Goal: Communication & Community: Participate in discussion

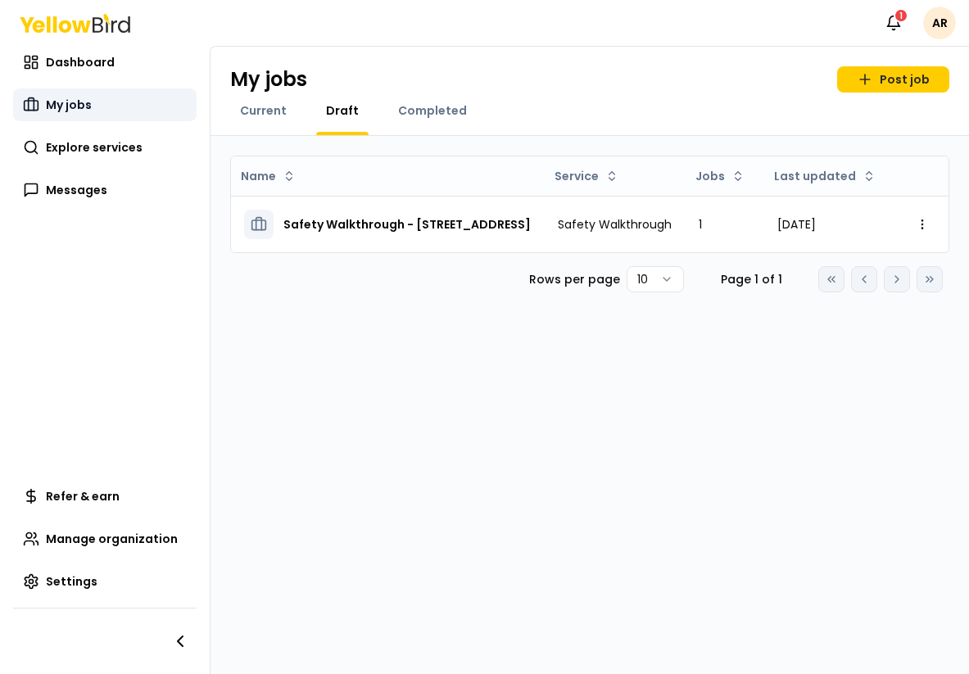
click at [78, 101] on span "My jobs" at bounding box center [69, 105] width 46 height 16
click at [85, 61] on span "Dashboard" at bounding box center [80, 62] width 69 height 16
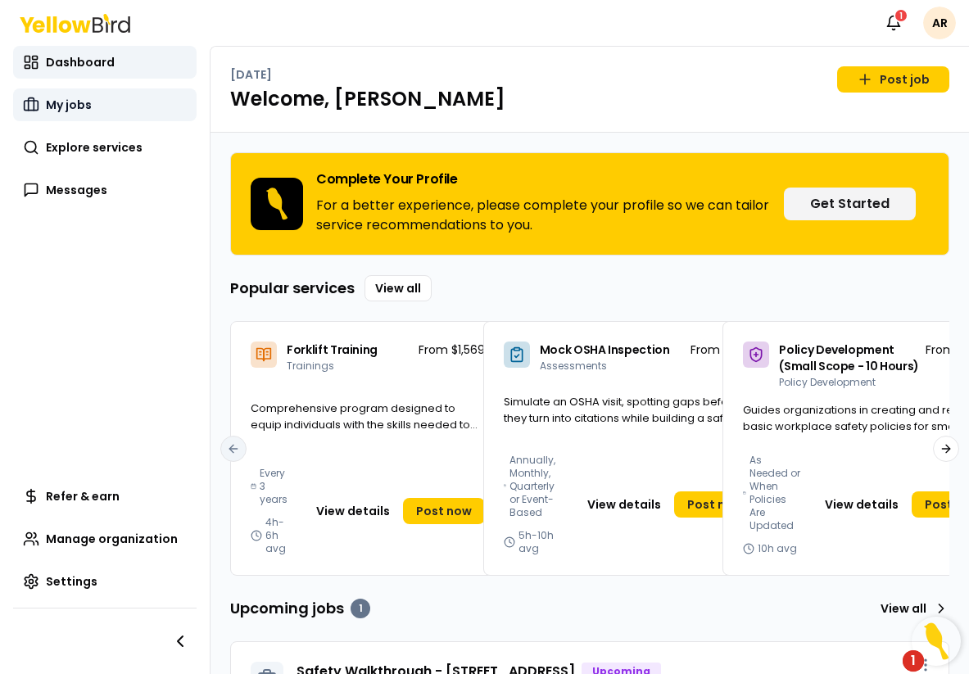
click at [84, 107] on span "My jobs" at bounding box center [69, 105] width 46 height 16
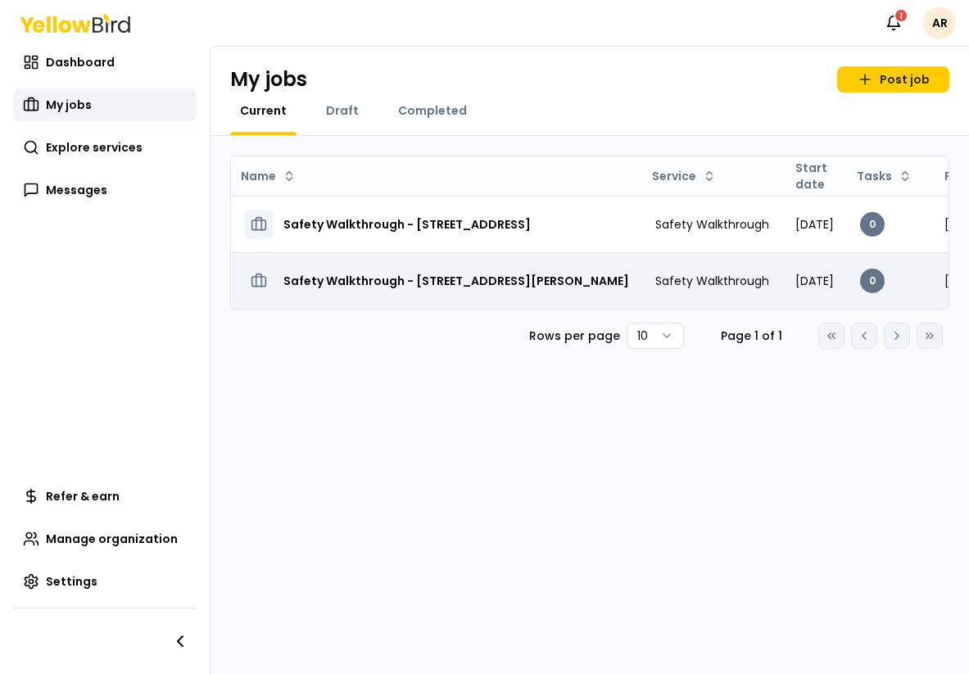
click at [471, 283] on h3 "Safety Walkthrough - [STREET_ADDRESS][PERSON_NAME]" at bounding box center [456, 280] width 346 height 29
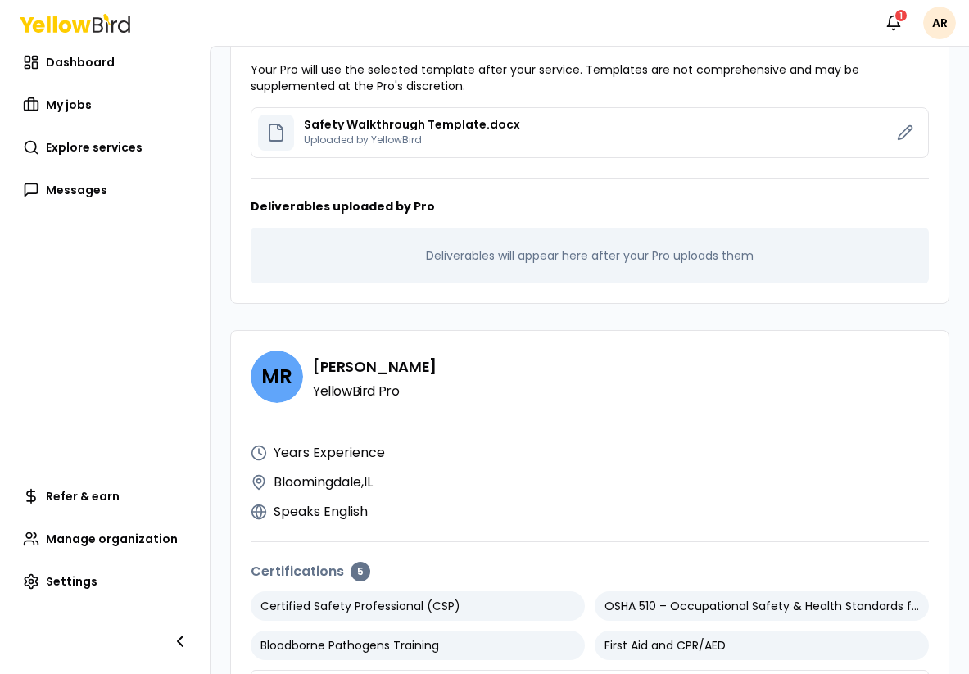
scroll to position [1072, 0]
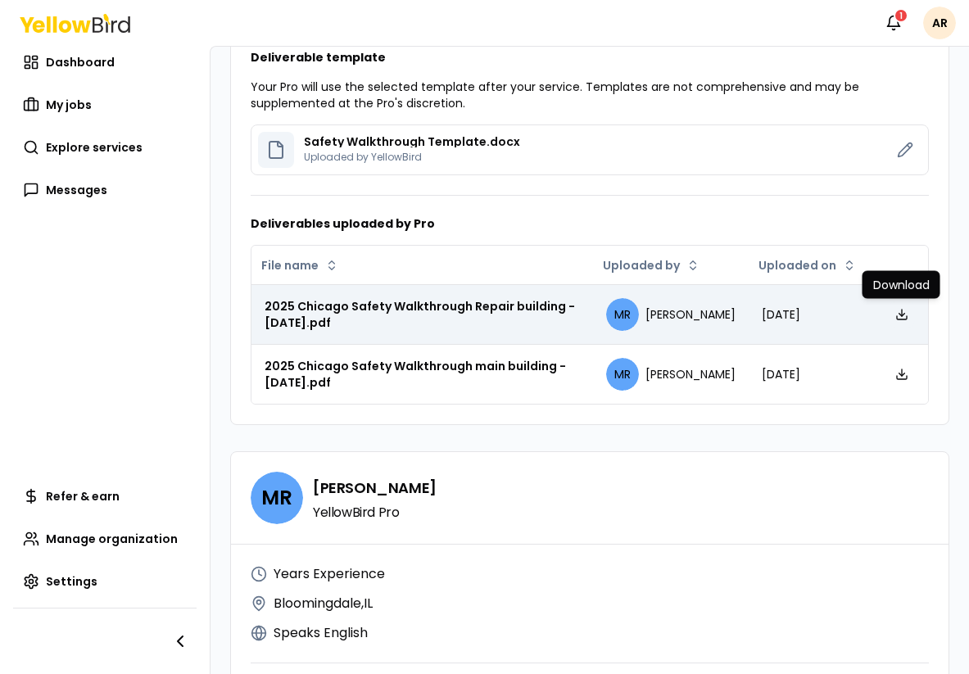
click at [892, 317] on link at bounding box center [902, 315] width 26 height 26
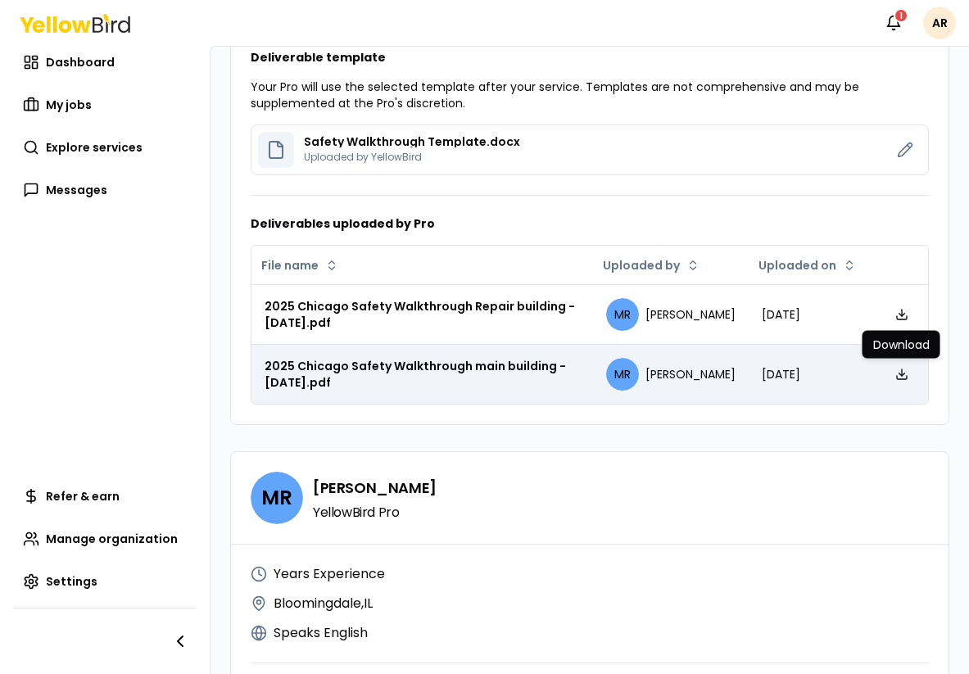
click at [899, 381] on icon at bounding box center [901, 374] width 13 height 13
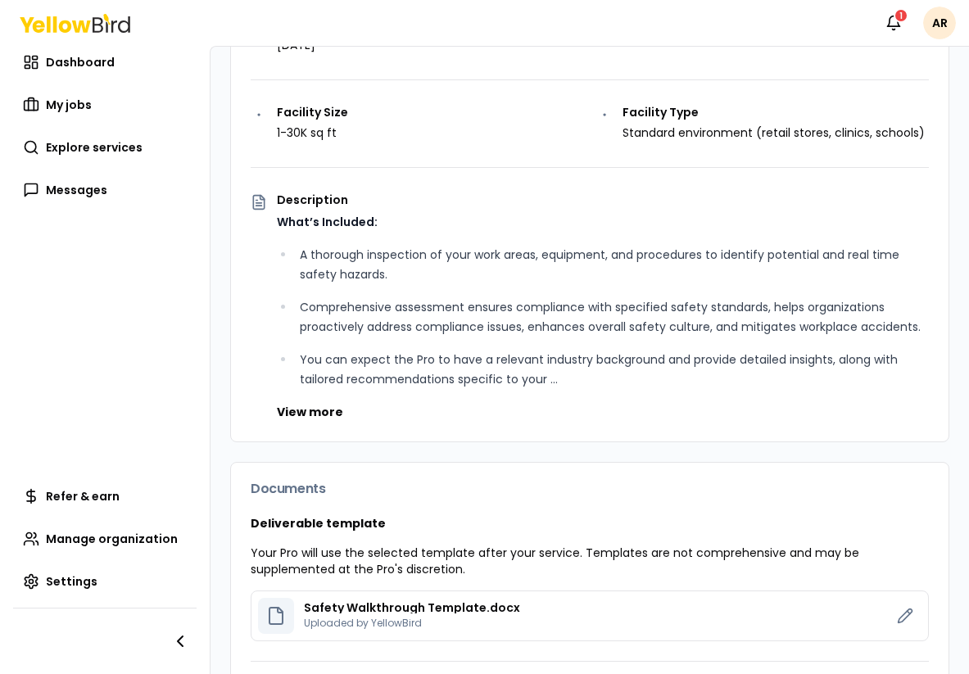
scroll to position [609, 0]
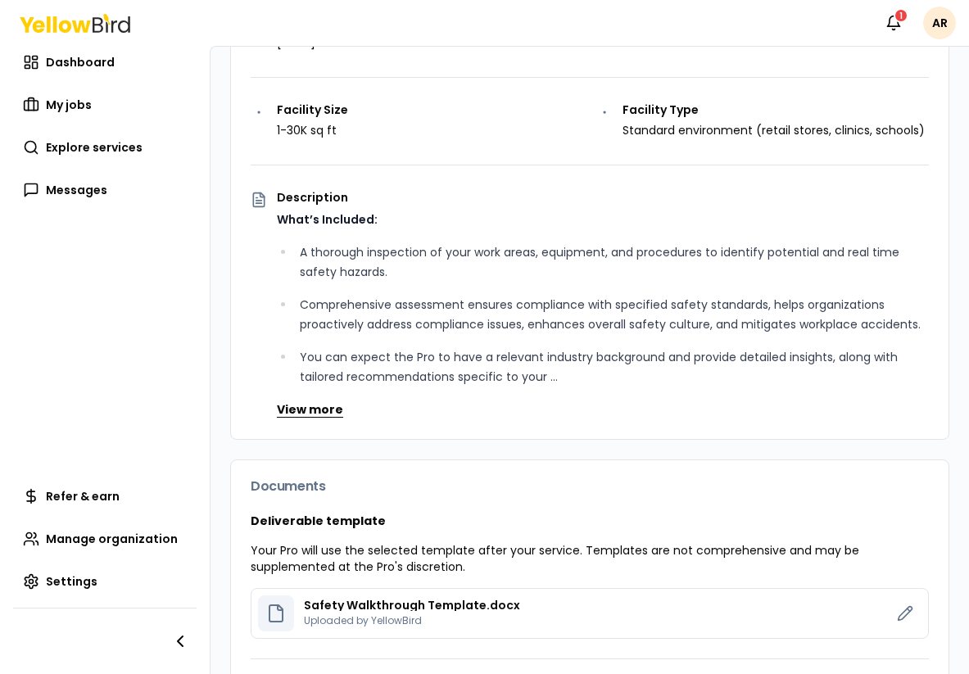
click at [301, 408] on button "View more" at bounding box center [310, 409] width 66 height 16
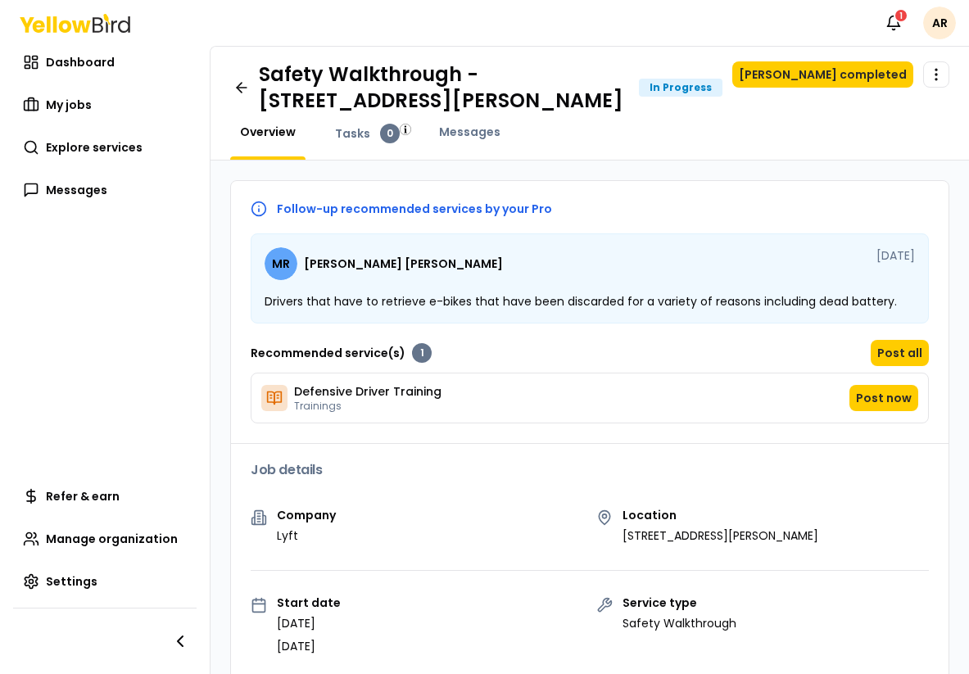
scroll to position [8, 0]
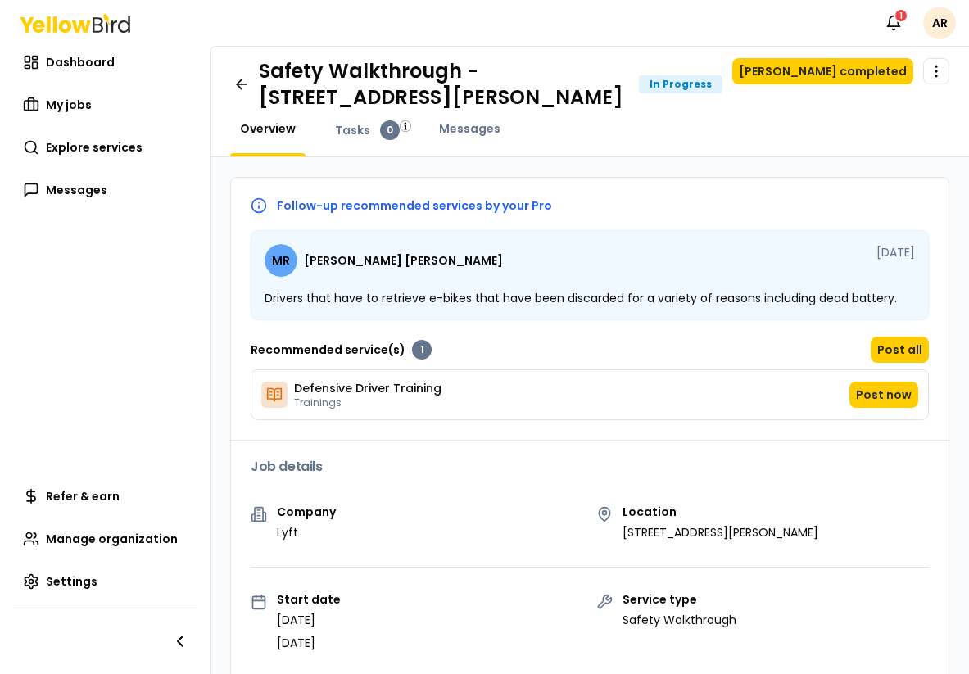
click at [653, 277] on div "[PERSON_NAME] [DATE] Drivers that have to retrieve e-bikes that have been disca…" at bounding box center [590, 275] width 678 height 90
click at [746, 297] on p "Drivers that have to retrieve e-bikes that have been discarded for a variety of…" at bounding box center [590, 298] width 651 height 16
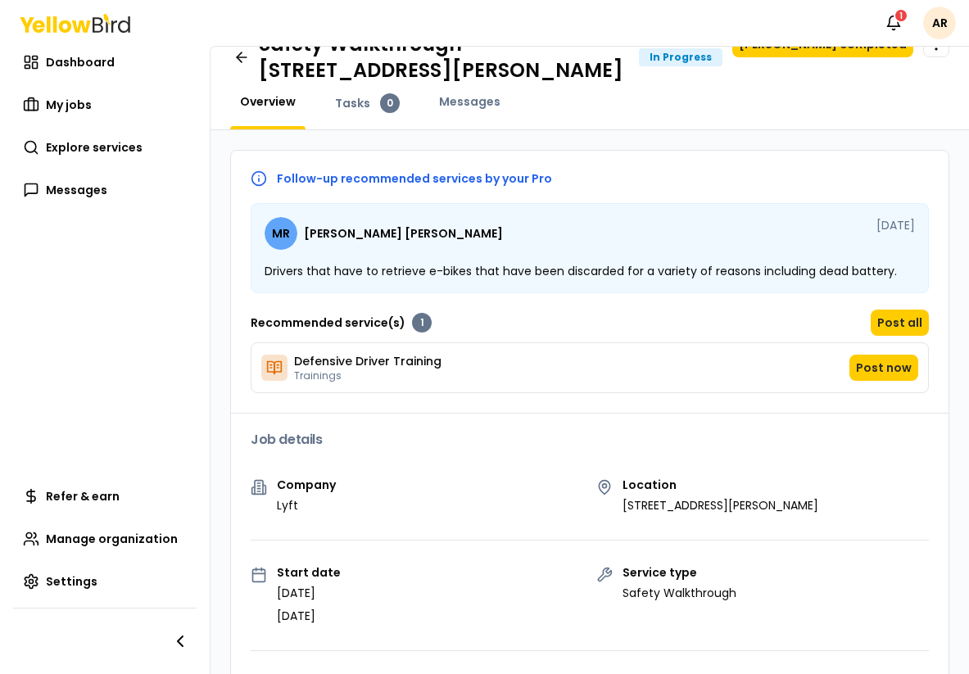
scroll to position [0, 0]
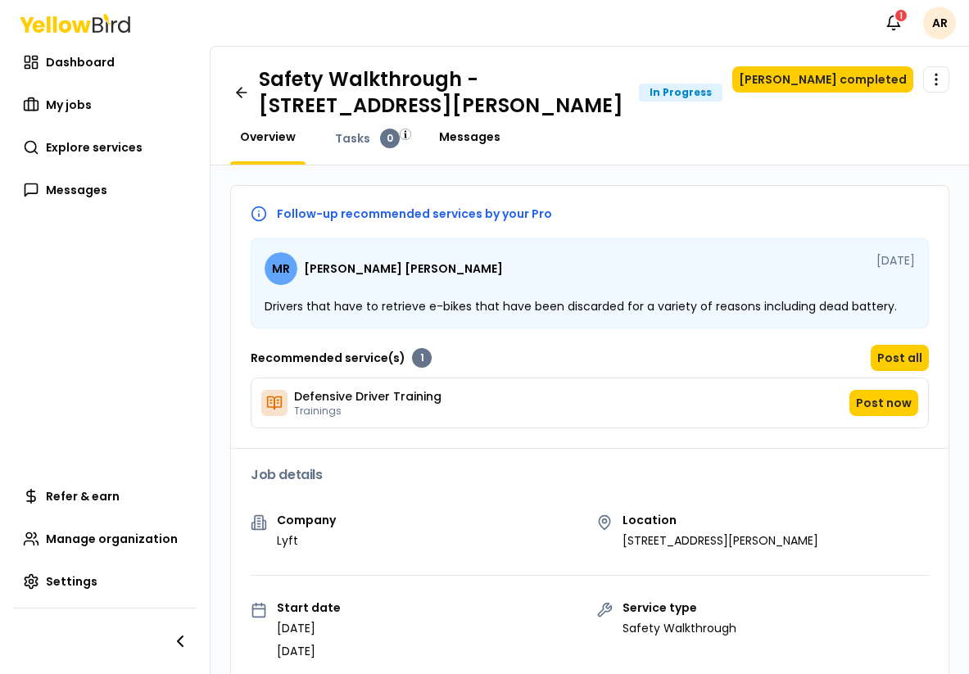
click at [459, 143] on span "Messages" at bounding box center [469, 137] width 61 height 16
